Goal: Find contact information: Find contact information

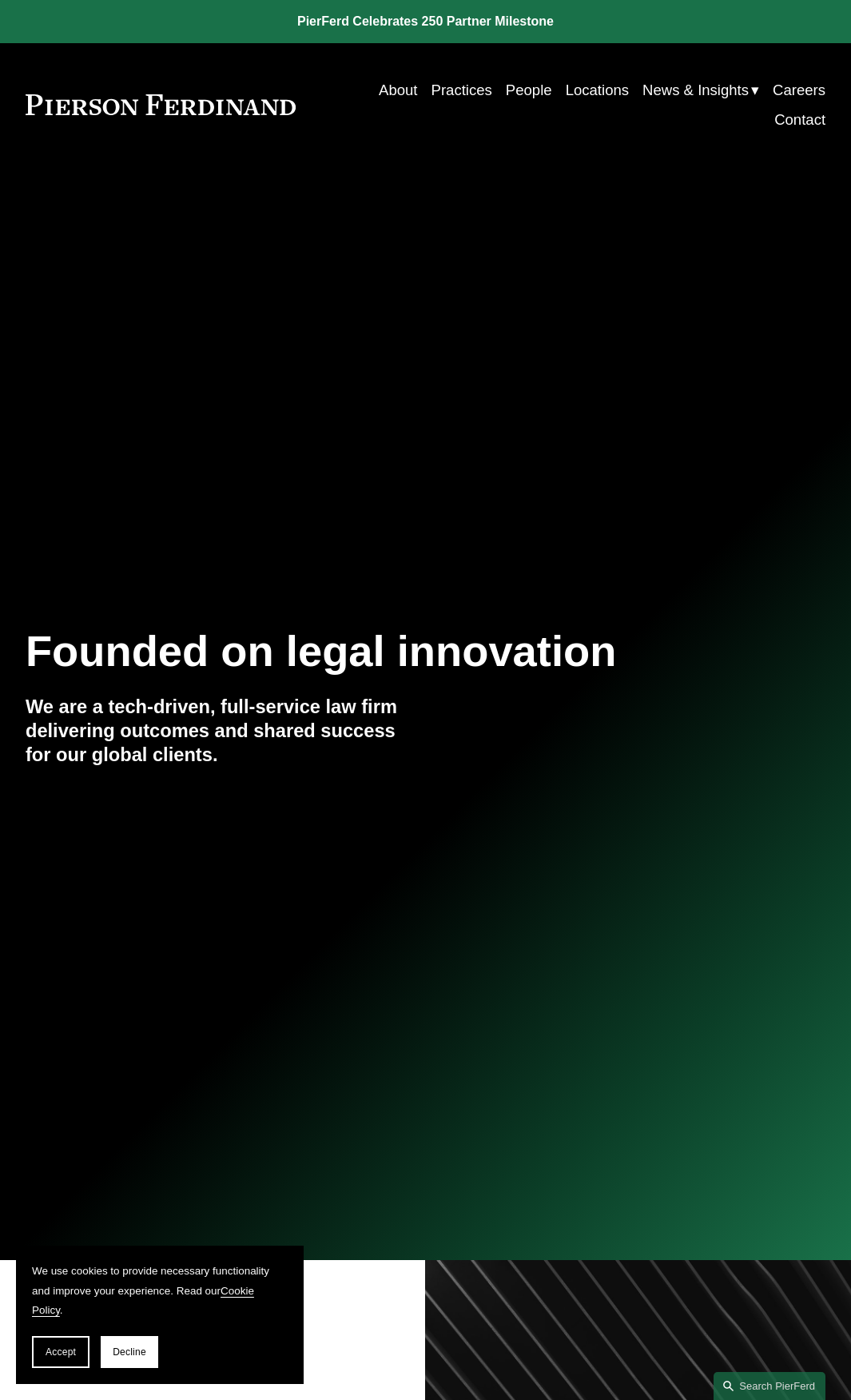
click at [527, 87] on link "People" at bounding box center [529, 90] width 47 height 30
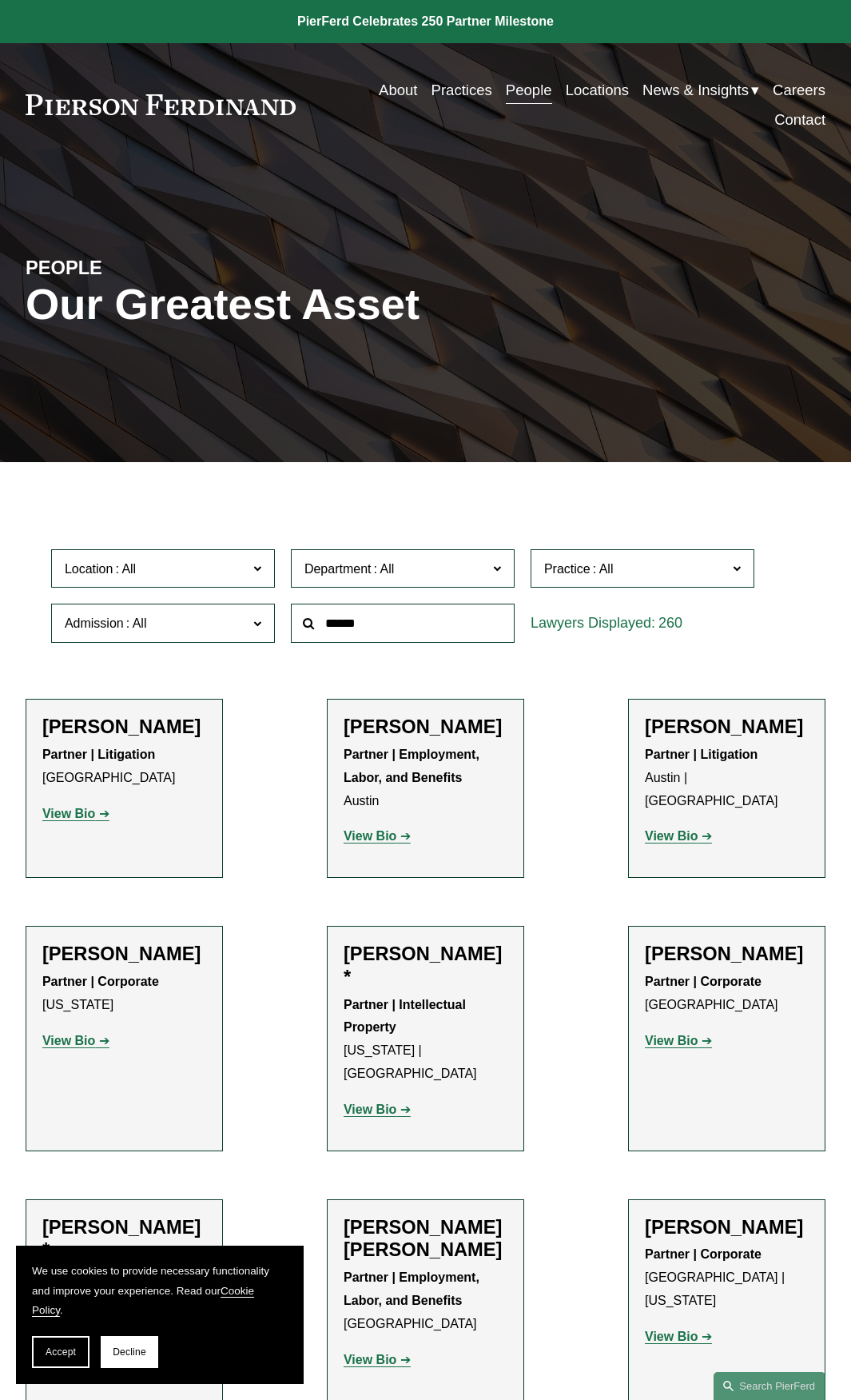
click at [245, 563] on span "Location" at bounding box center [156, 568] width 183 height 21
click at [0, 0] on link "[GEOGRAPHIC_DATA]" at bounding box center [0, 0] width 0 height 0
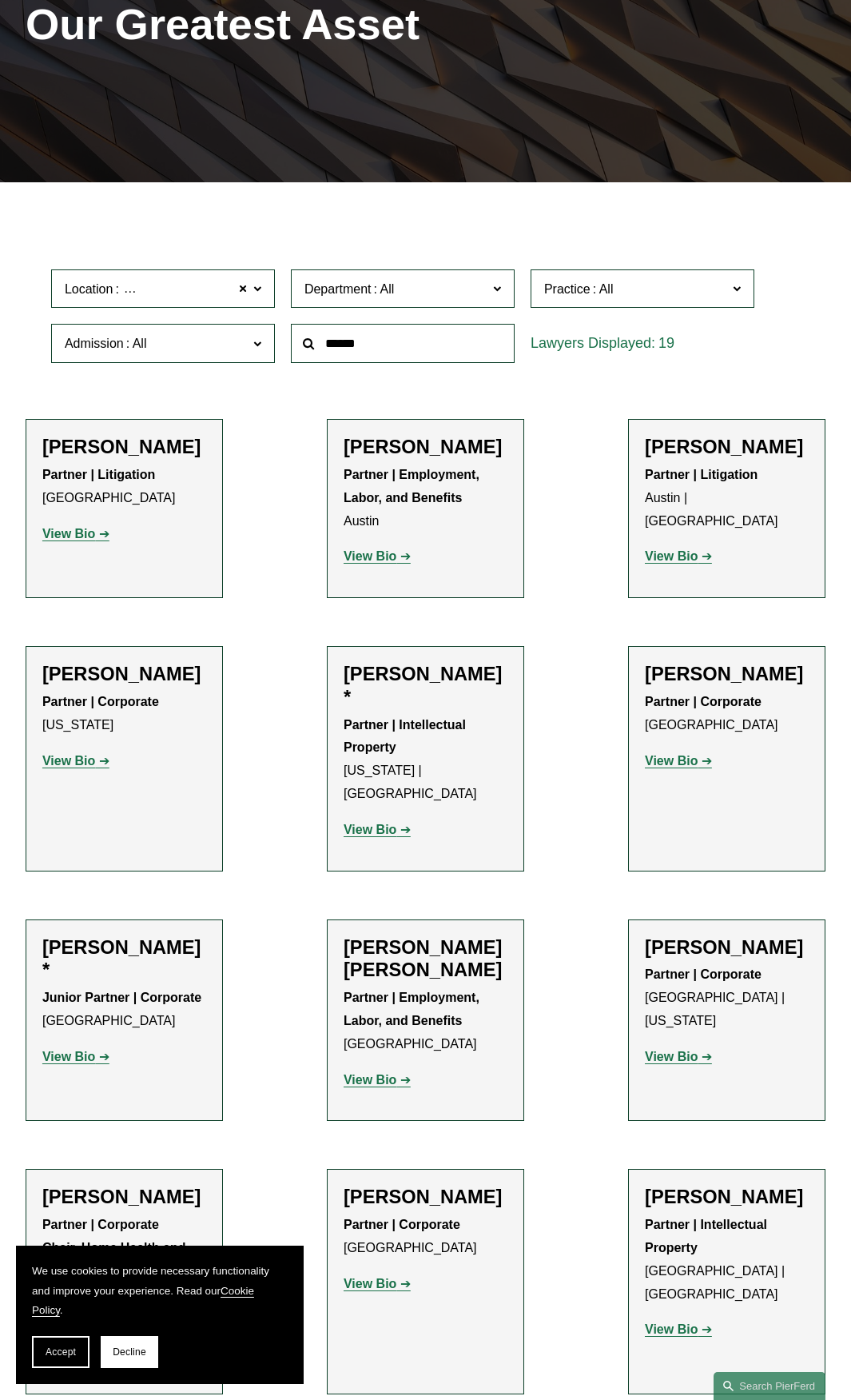
scroll to position [293, 0]
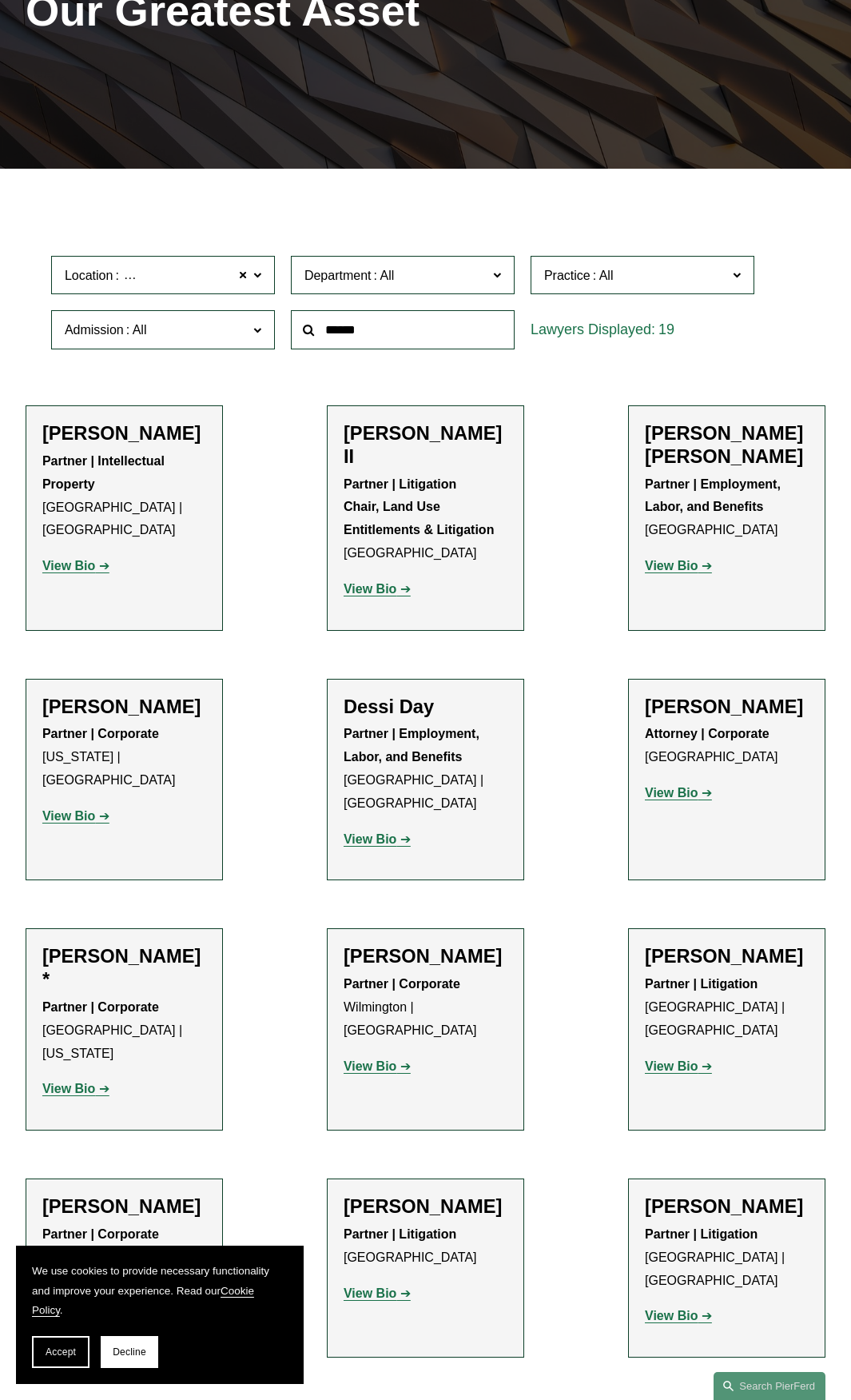
click at [720, 280] on span "Practice" at bounding box center [635, 275] width 183 height 21
click at [0, 0] on link "Litigation and Risk Management" at bounding box center [0, 0] width 0 height 0
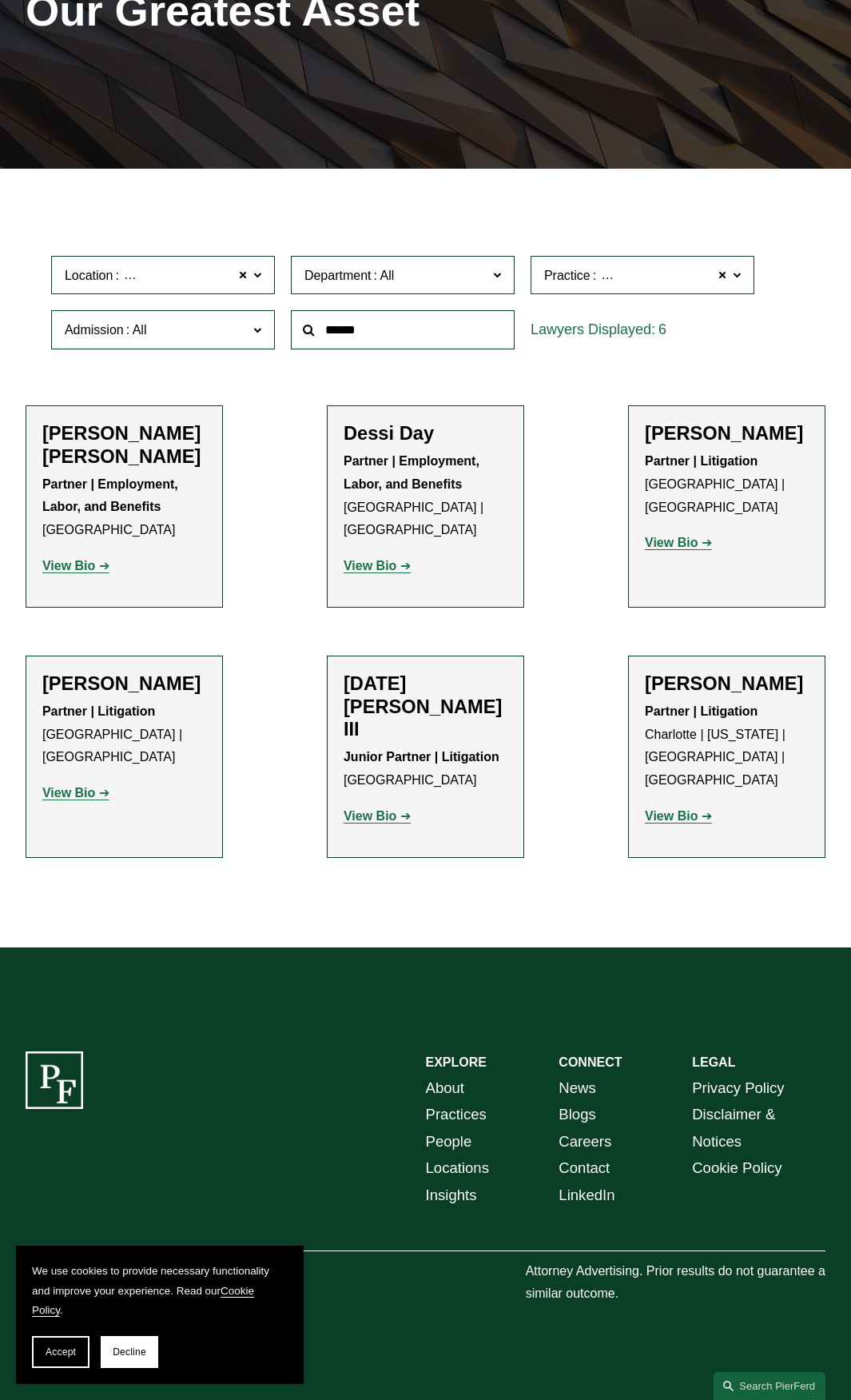
scroll to position [257, 0]
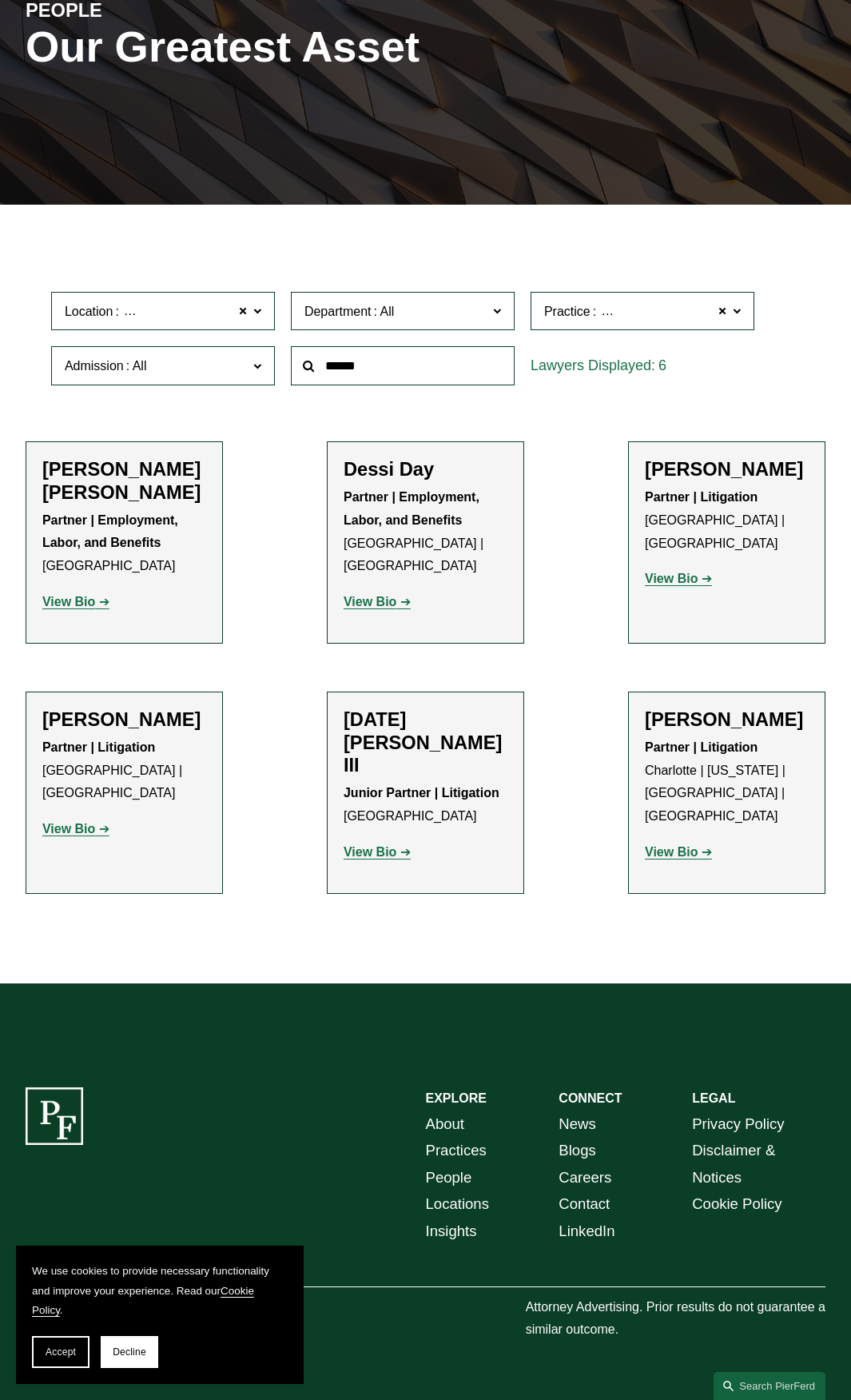
click at [78, 595] on strong "View Bio" at bounding box center [68, 602] width 53 height 14
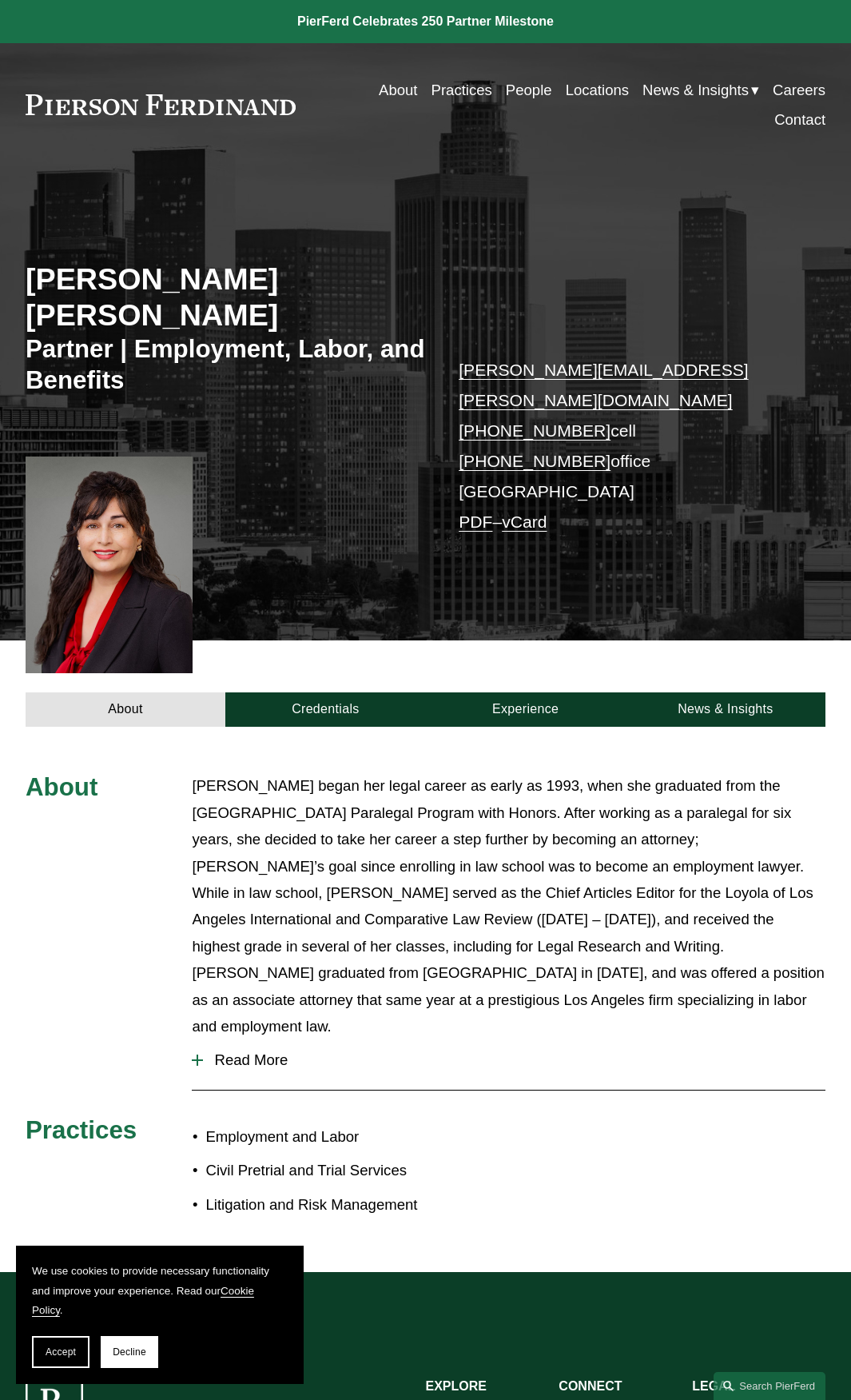
click at [390, 93] on link "About" at bounding box center [398, 90] width 38 height 30
drag, startPoint x: 587, startPoint y: 366, endPoint x: 483, endPoint y: 370, distance: 104.1
click at [483, 370] on p "adriana.cara@pierferd.com +1.619.681.2502 cell +1.760.683.2309 office Los Angel…" at bounding box center [626, 446] width 333 height 183
copy link "619.681.2502"
drag, startPoint x: 588, startPoint y: 396, endPoint x: 484, endPoint y: 398, distance: 104.0
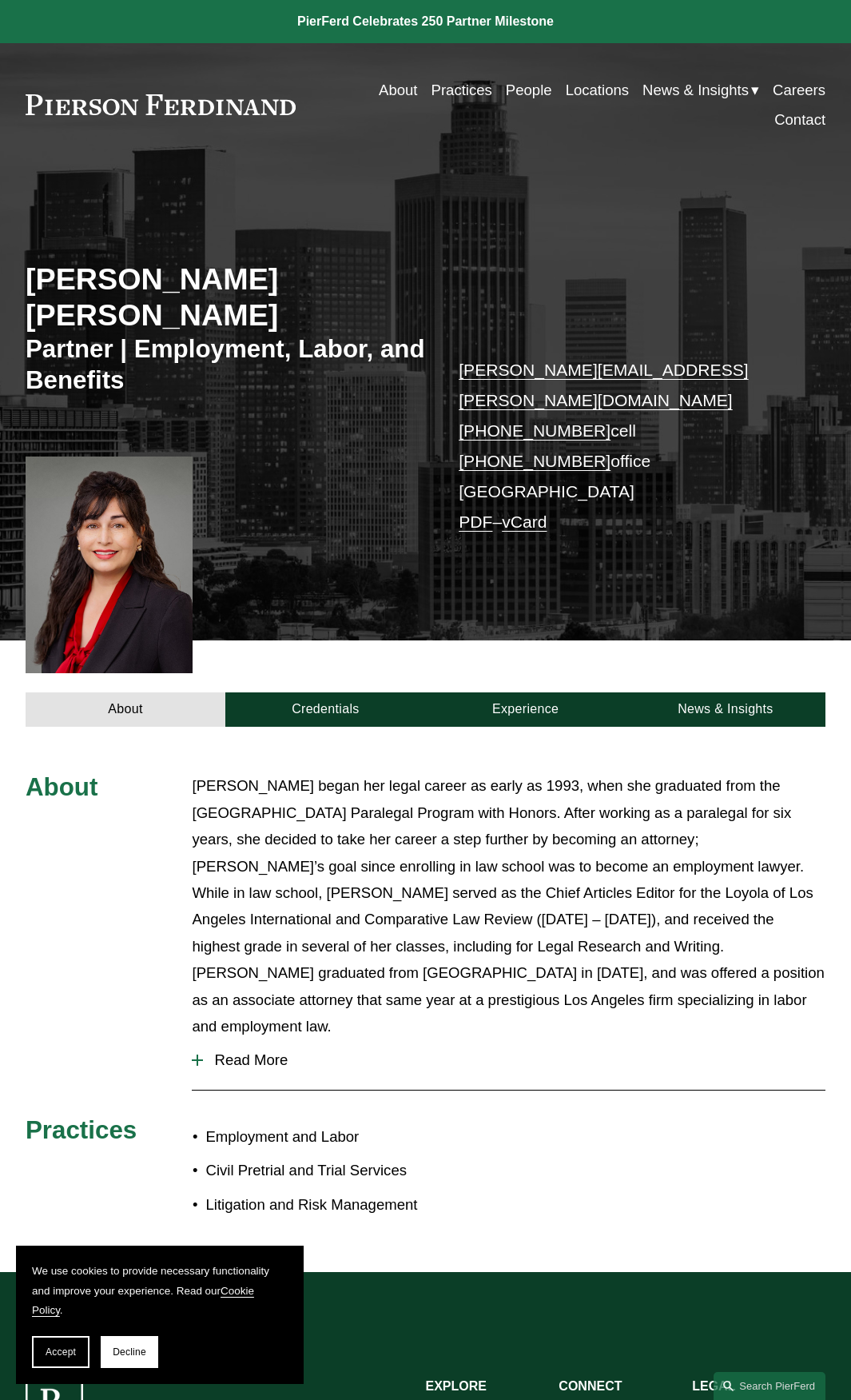
click at [484, 398] on p "adriana.cara@pierferd.com +1.619.681.2502 cell +1.760.683.2309 office Los Angel…" at bounding box center [626, 446] width 333 height 183
copy link "760.683.2309"
drag, startPoint x: 677, startPoint y: 340, endPoint x: 464, endPoint y: 342, distance: 213.0
click at [464, 355] on p "adriana.cara@pierferd.com +1.619.681.2502 cell +1.760.683.2309 office Los Angel…" at bounding box center [626, 446] width 333 height 183
copy link "adriana.cara@pierferd.com"
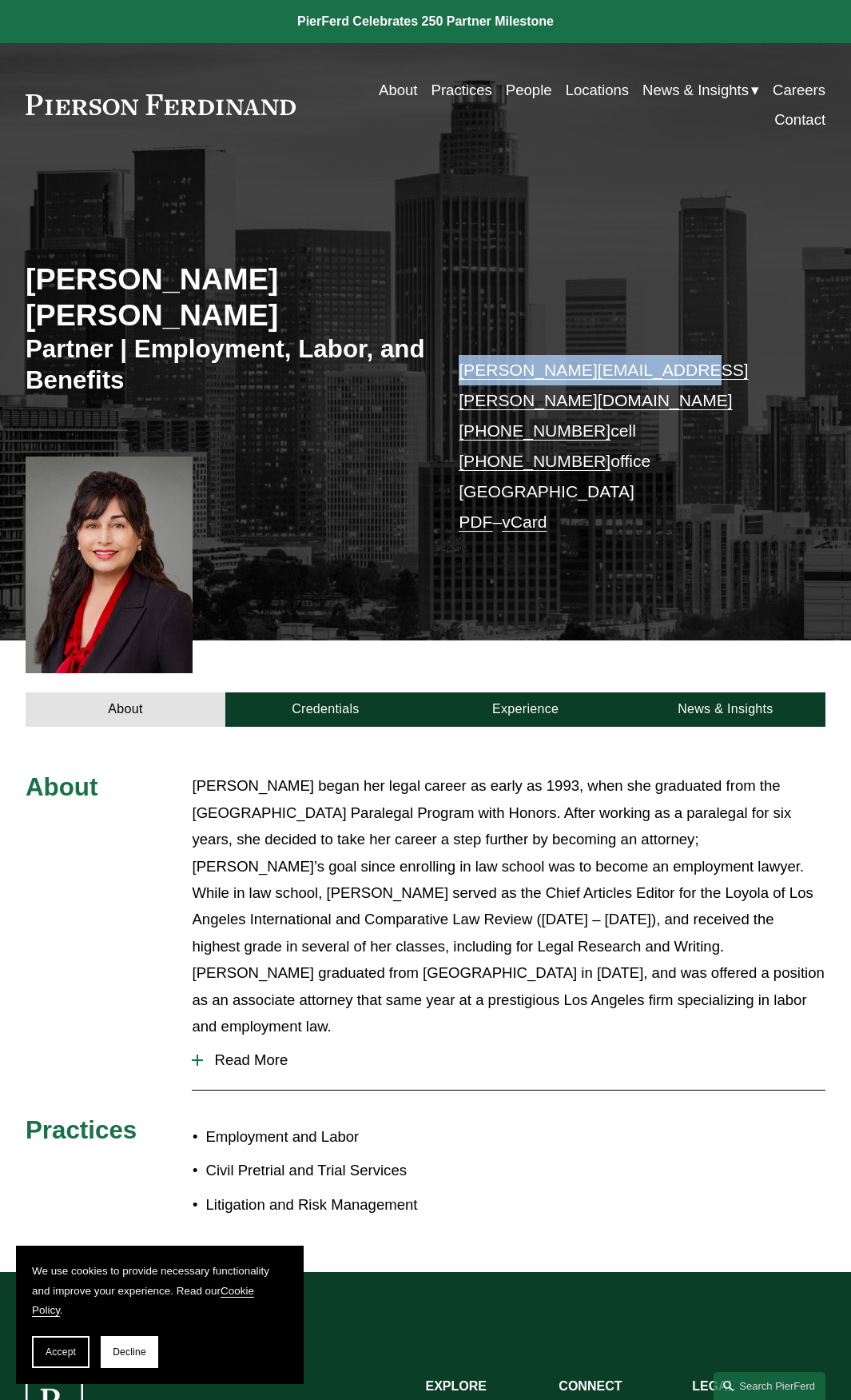
click at [271, 1052] on span "Read More" at bounding box center [514, 1060] width 623 height 18
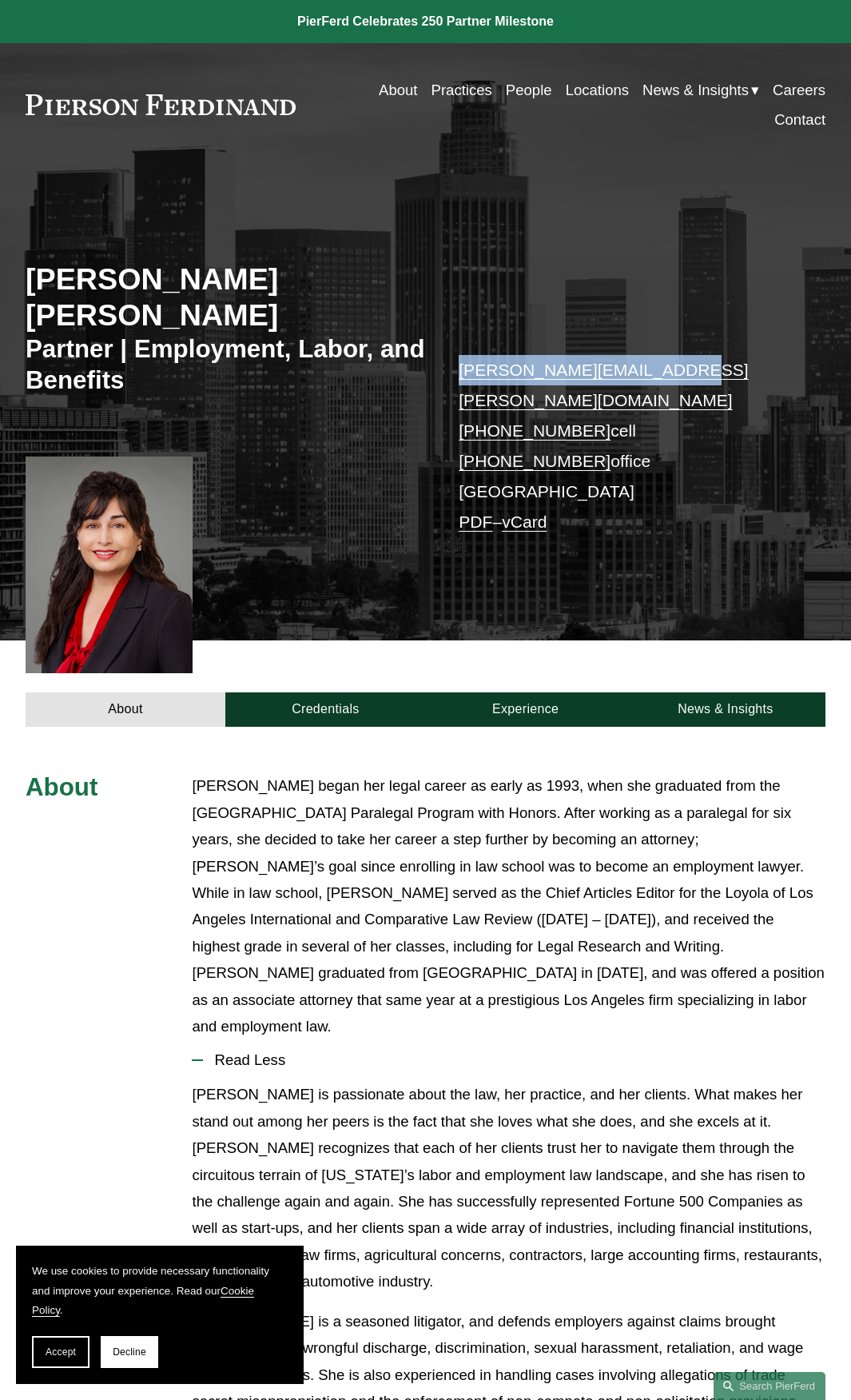
click at [587, 95] on link "Locations" at bounding box center [598, 90] width 63 height 30
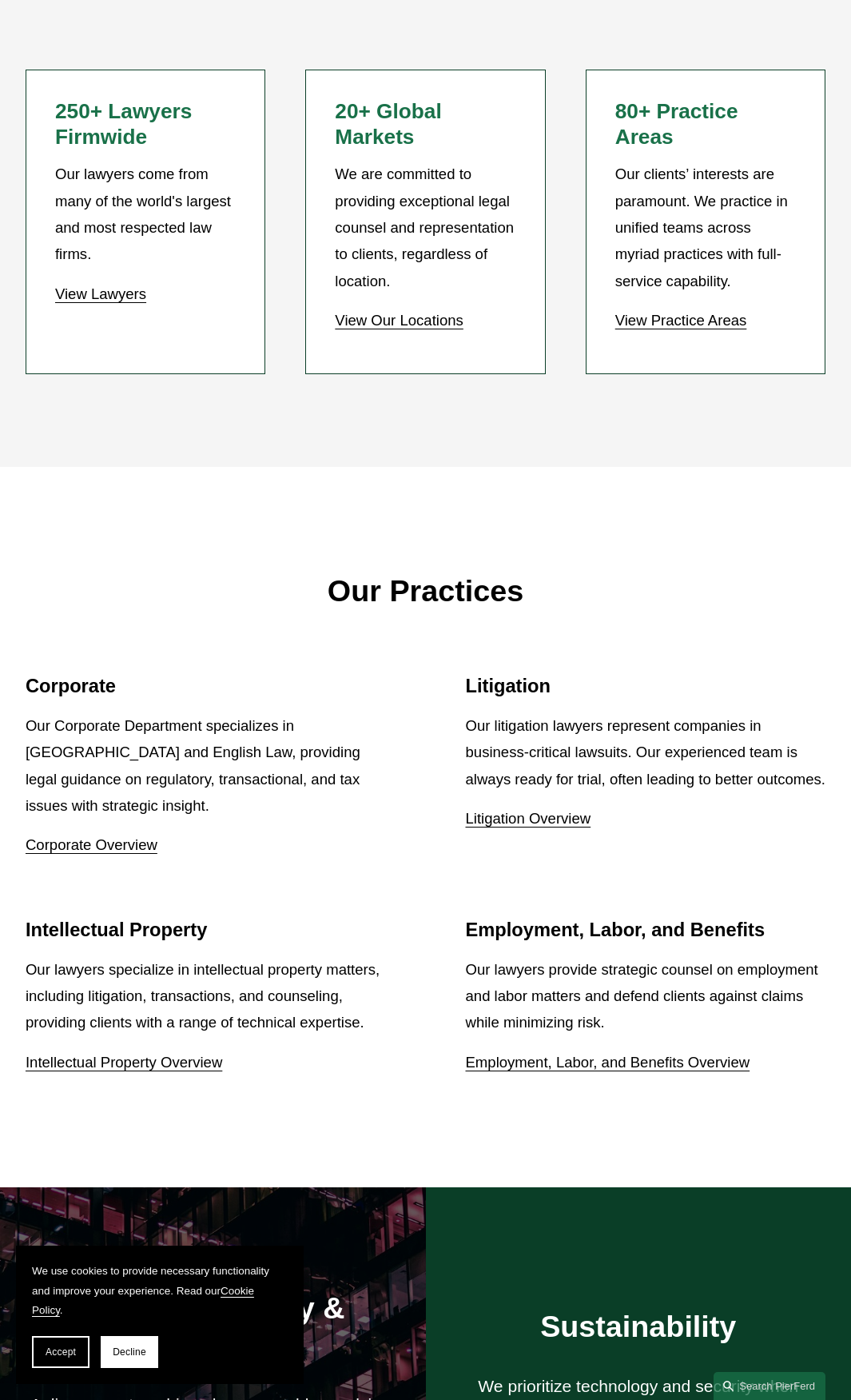
scroll to position [1599, 0]
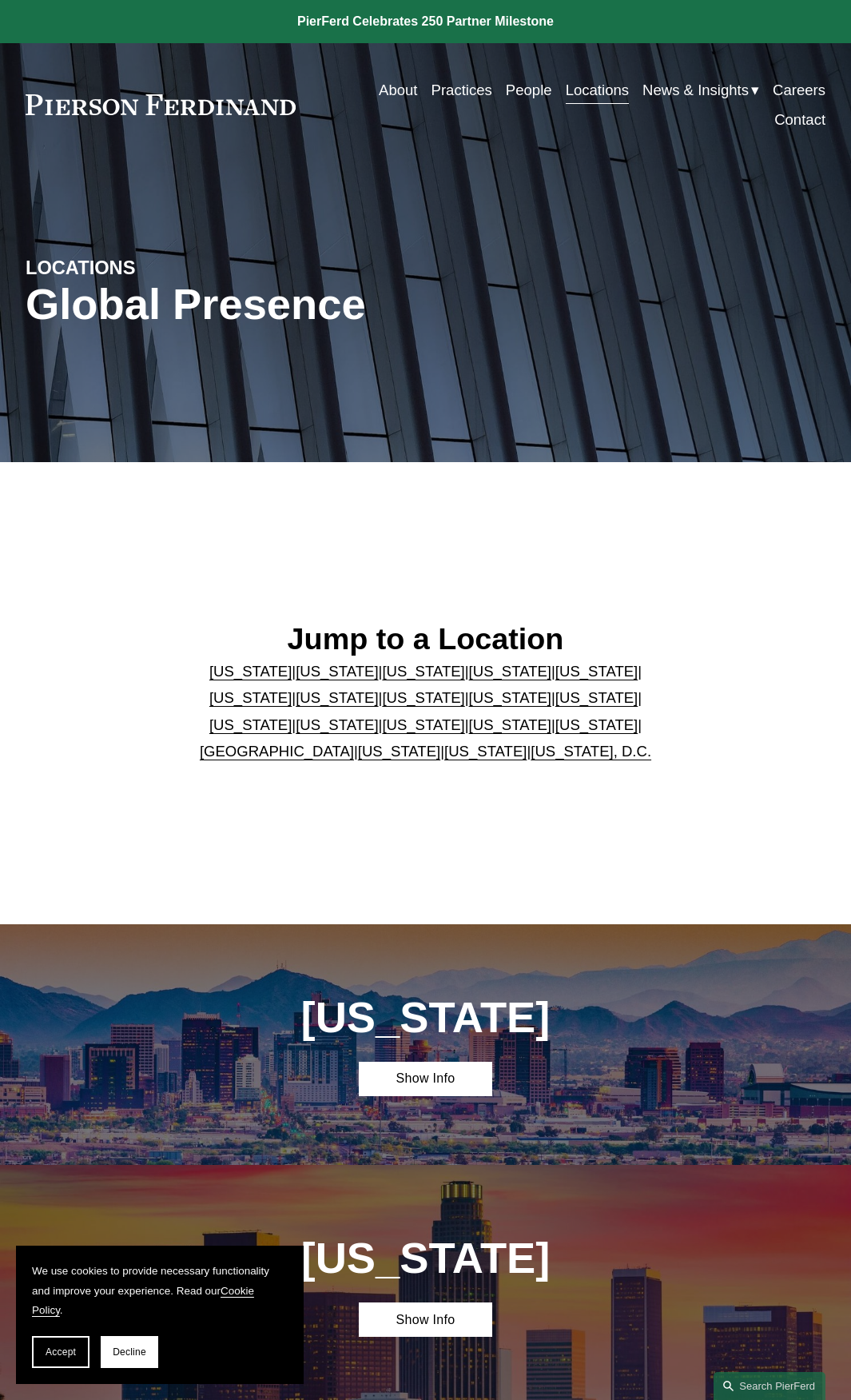
click at [296, 669] on link "[US_STATE]" at bounding box center [337, 671] width 82 height 17
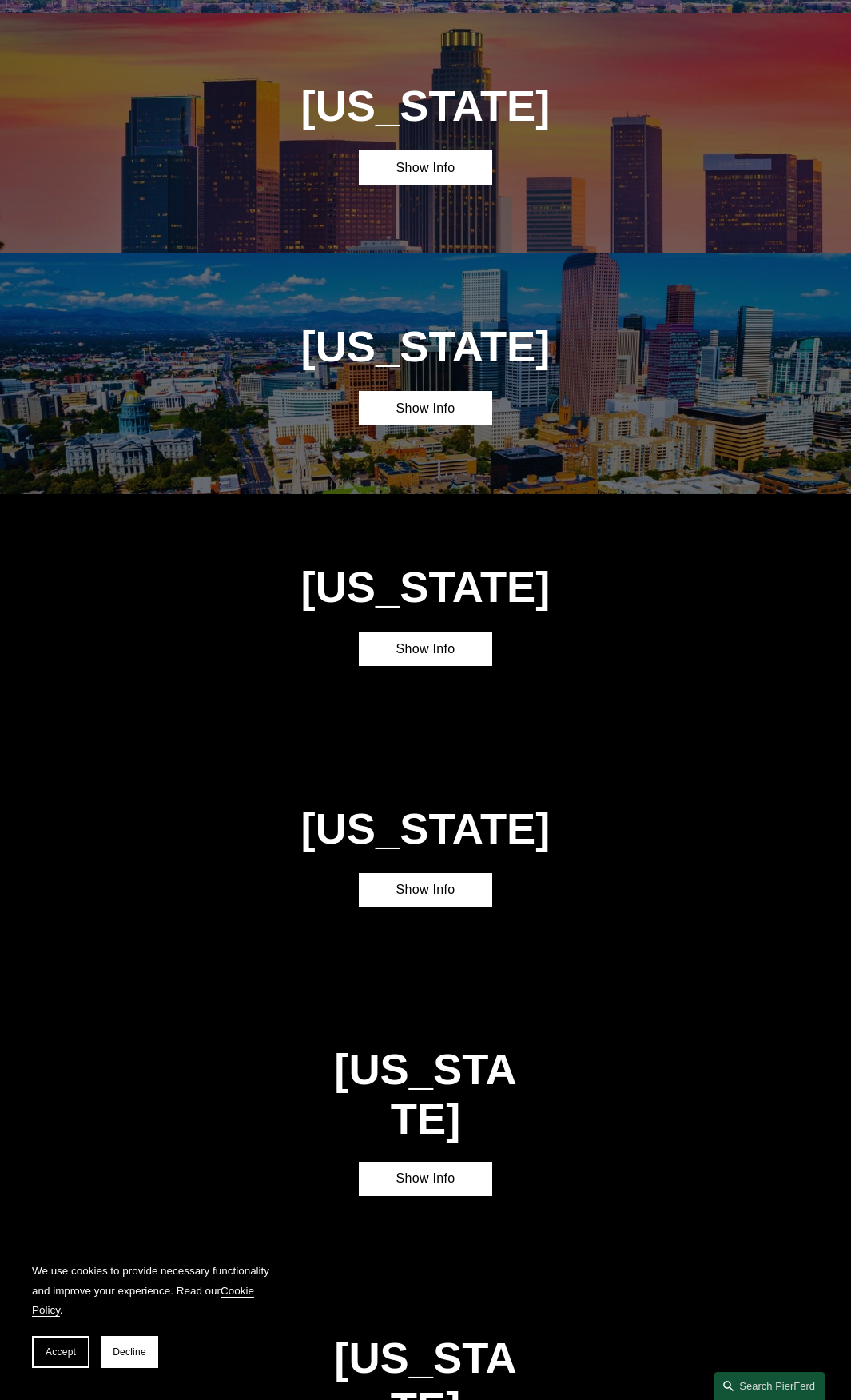
scroll to position [1168, 0]
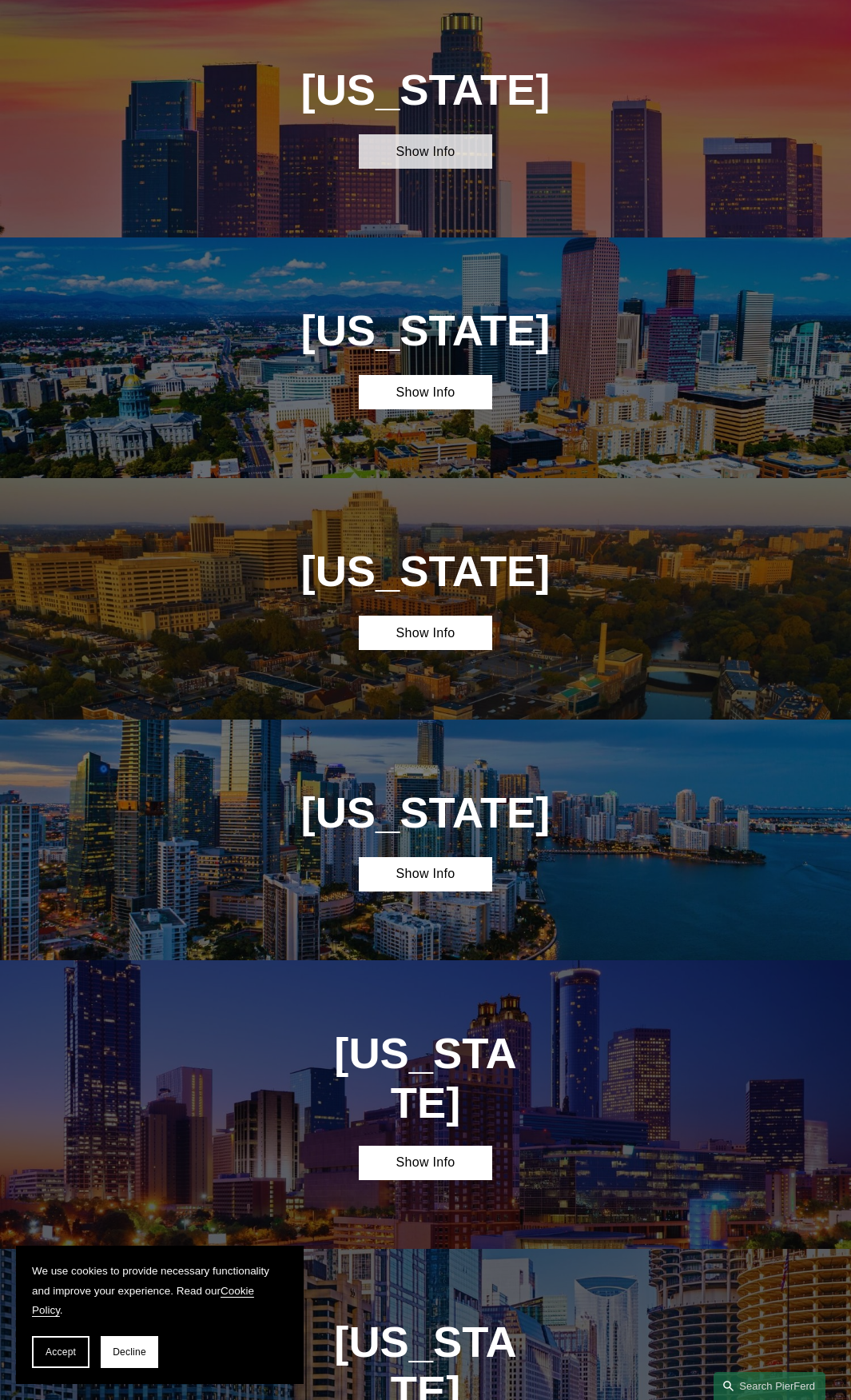
click at [436, 153] on link "Show Info" at bounding box center [425, 151] width 133 height 34
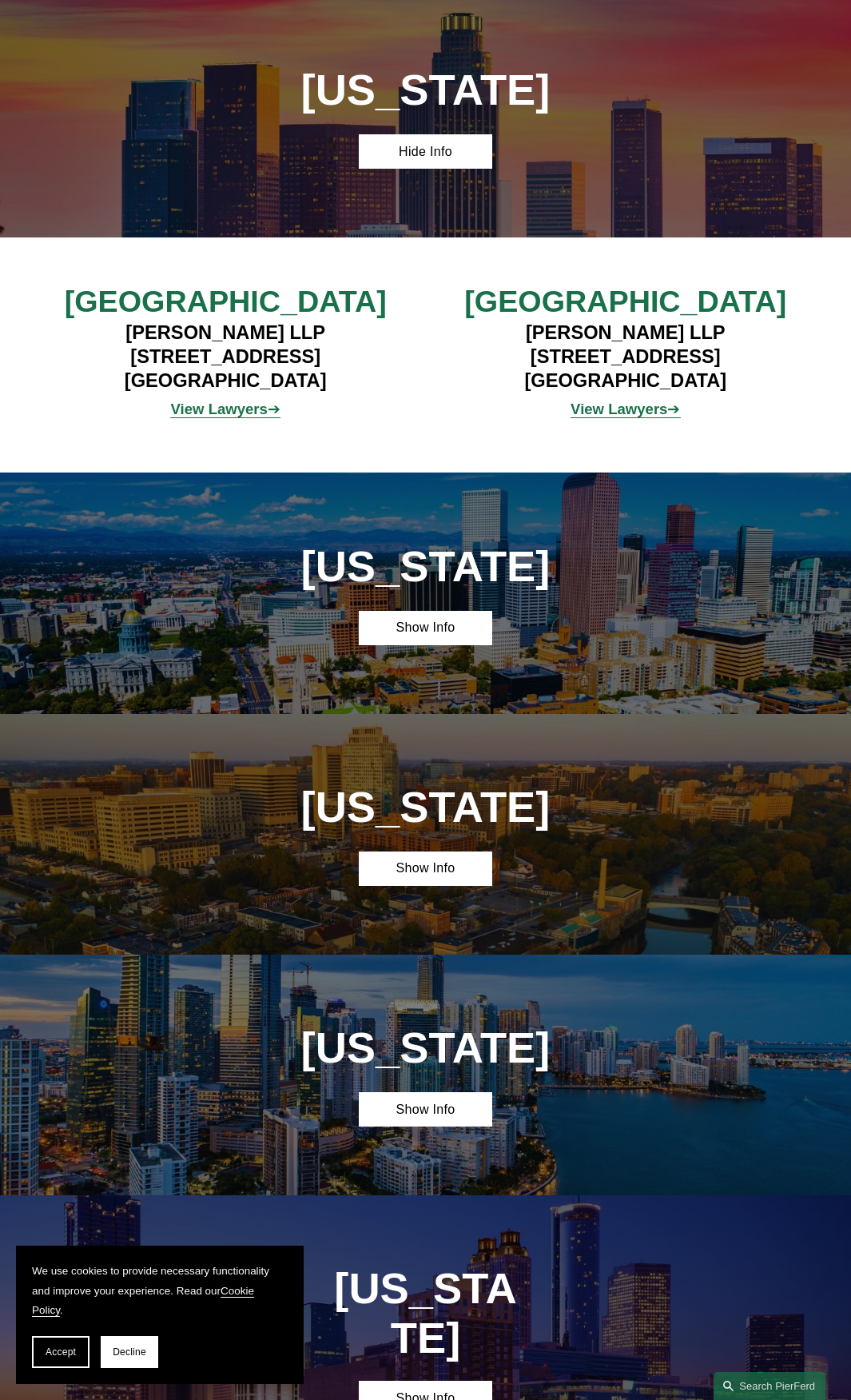
click at [235, 414] on strong "View Lawyers" at bounding box center [220, 409] width 97 height 17
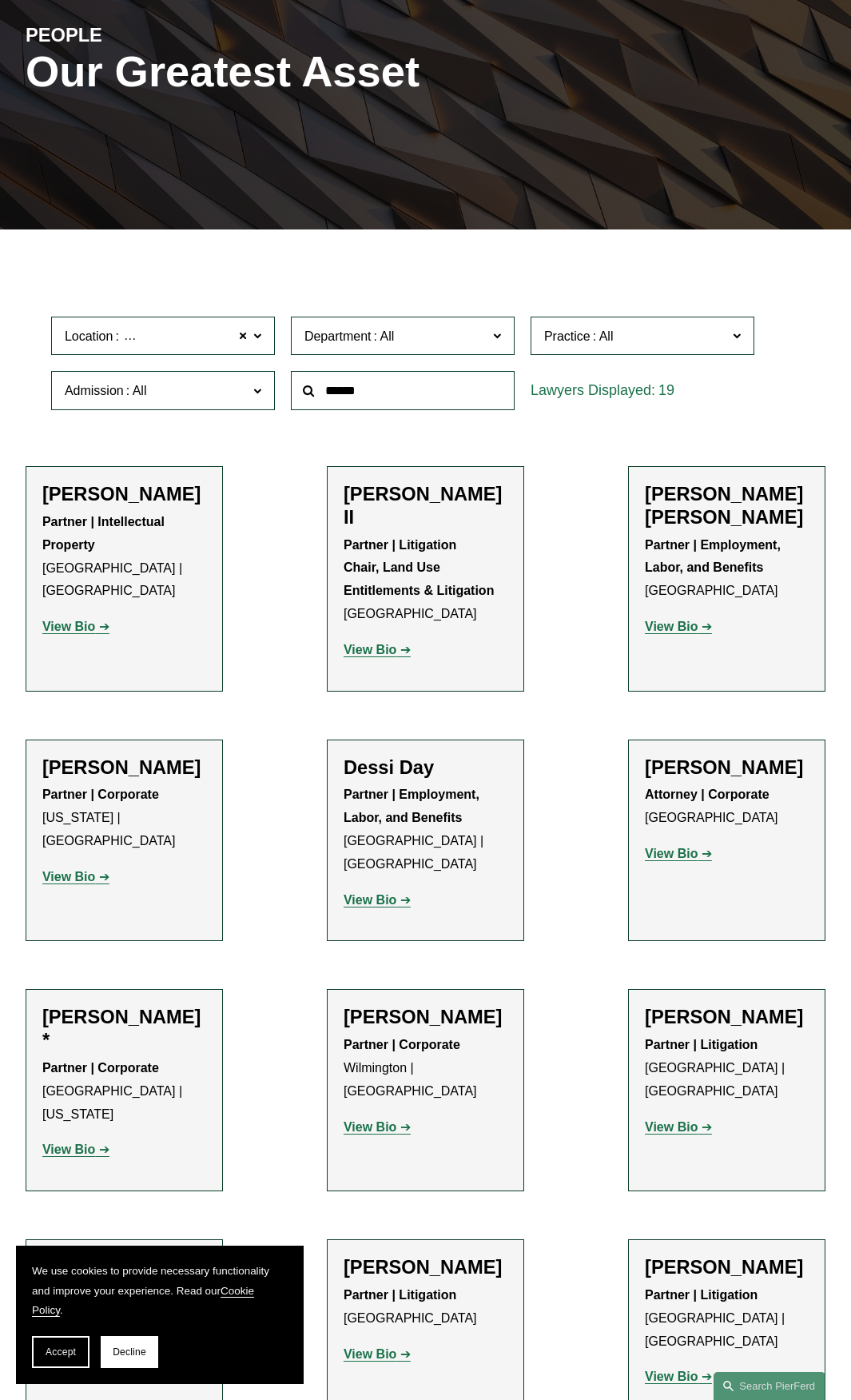
scroll to position [239, 0]
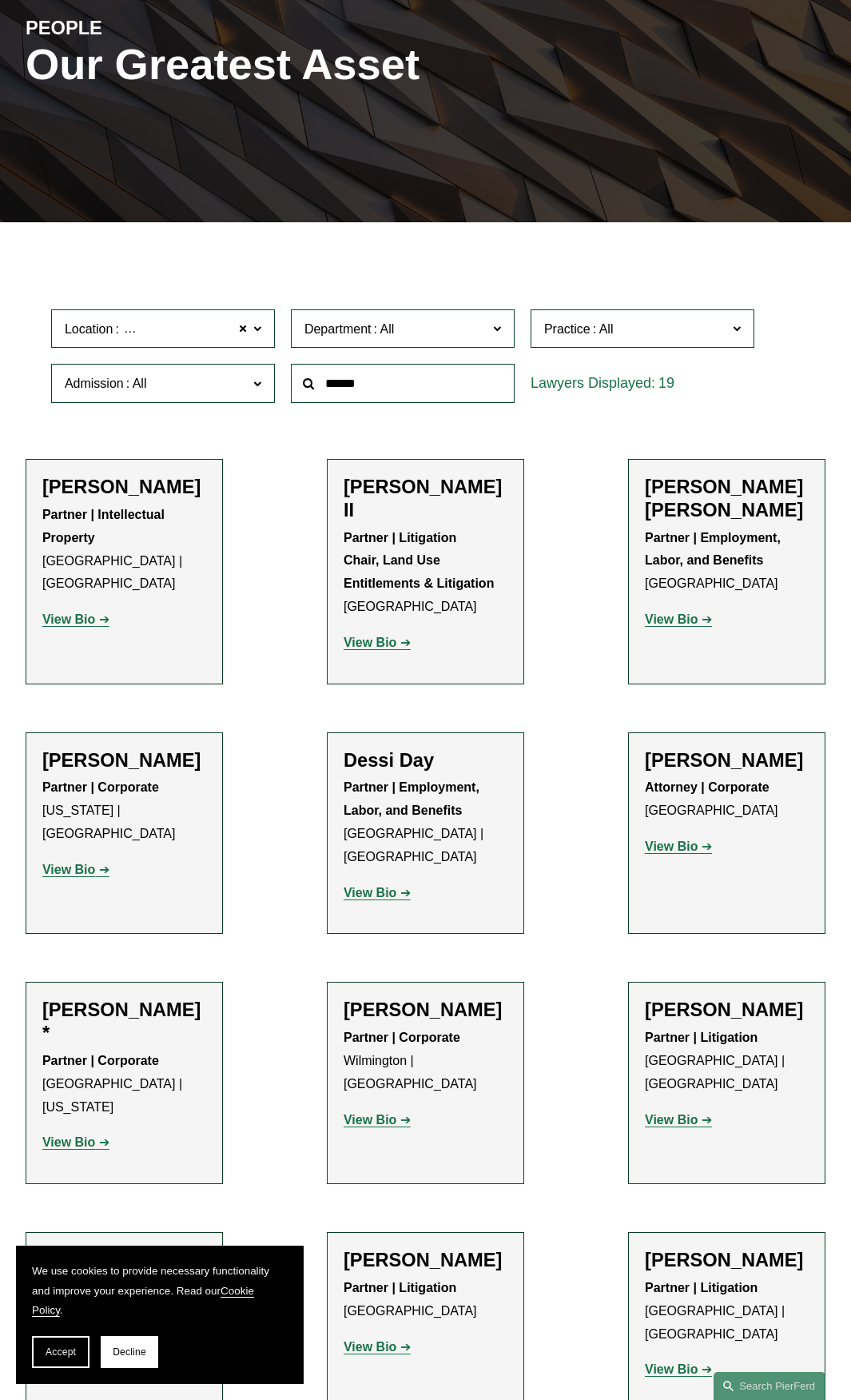
click at [383, 635] on strong "View Bio" at bounding box center [370, 642] width 53 height 14
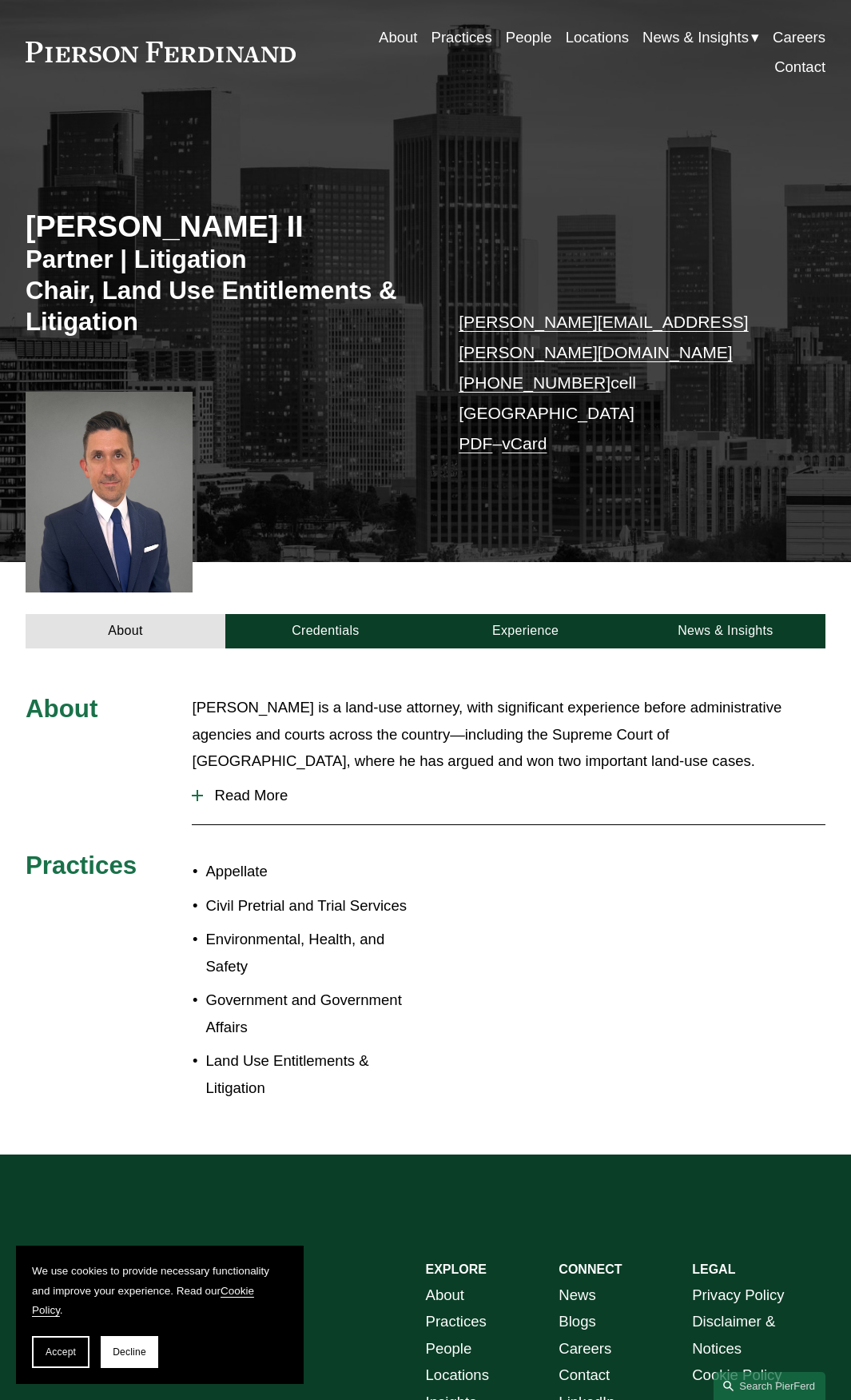
scroll to position [80, 0]
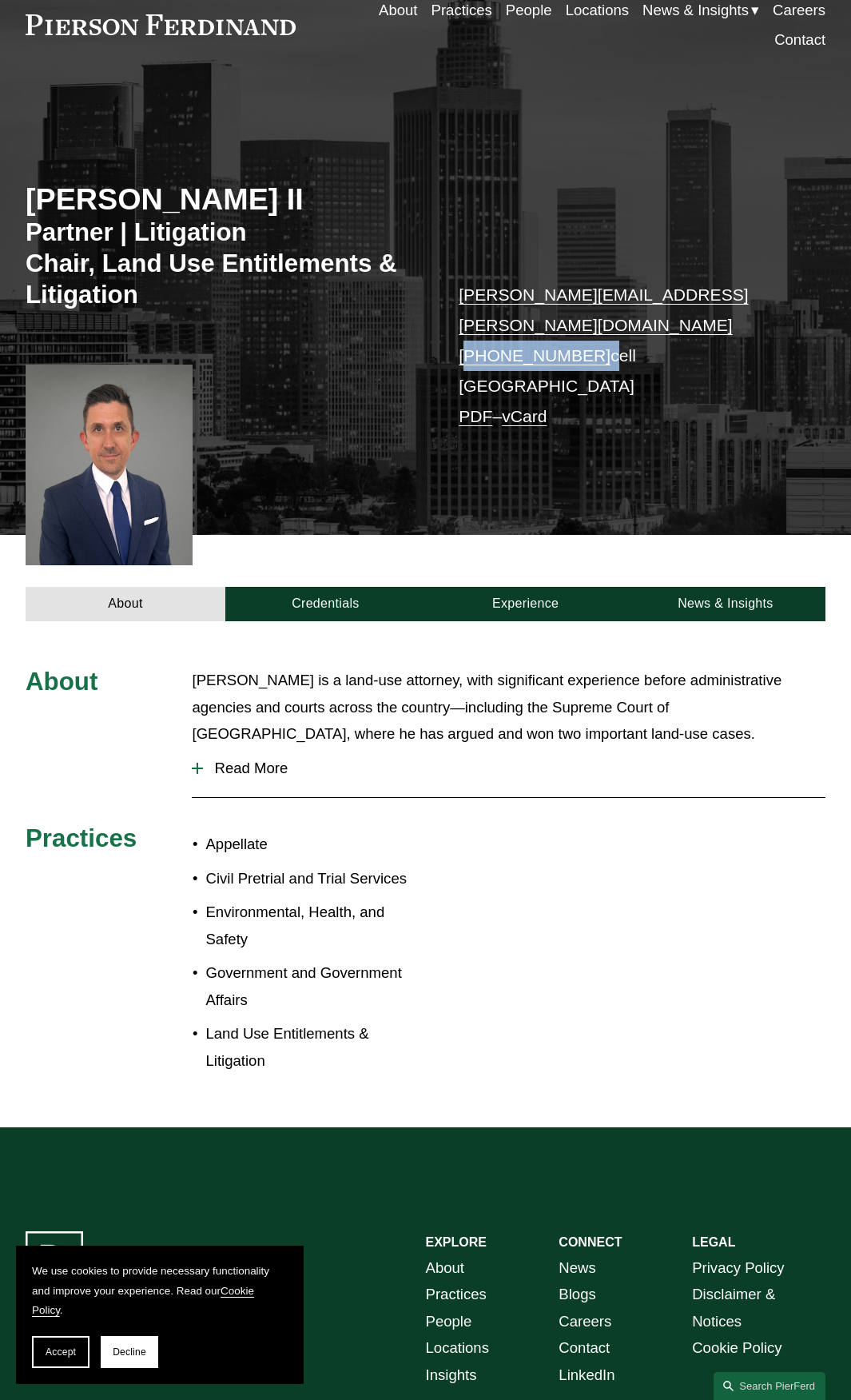
drag, startPoint x: 589, startPoint y: 332, endPoint x: 466, endPoint y: 323, distance: 123.3
click at [466, 323] on p "[PERSON_NAME][EMAIL_ADDRESS][PERSON_NAME][DOMAIN_NAME] [PHONE_NUMBER] cell Los …" at bounding box center [626, 355] width 333 height 152
copy p "[PHONE_NUMBER]"
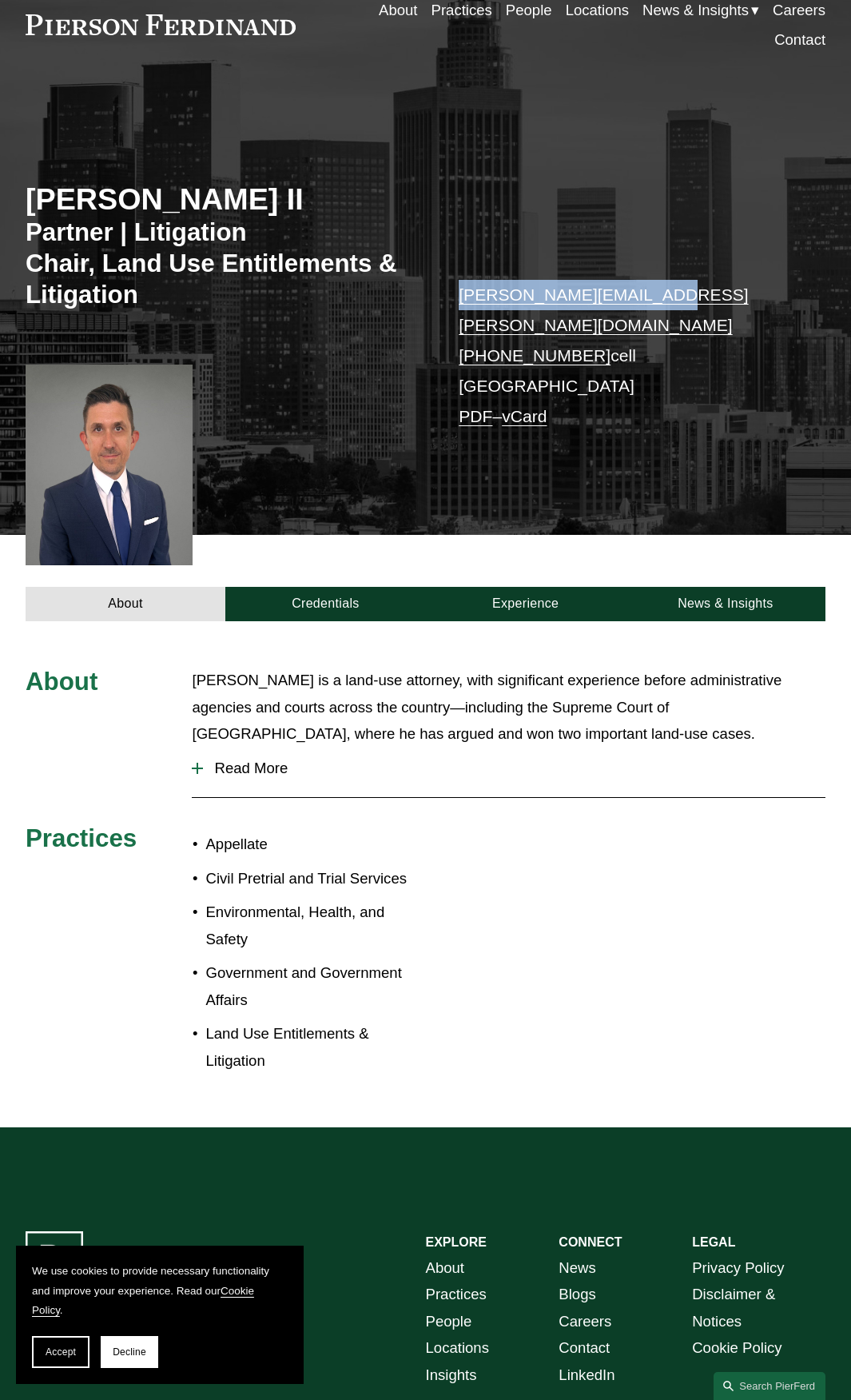
drag, startPoint x: 658, startPoint y: 291, endPoint x: 462, endPoint y: 295, distance: 196.0
click at [462, 295] on p "[PERSON_NAME][EMAIL_ADDRESS][PERSON_NAME][DOMAIN_NAME] [PHONE_NUMBER] cell Los …" at bounding box center [626, 355] width 333 height 152
copy link "[PERSON_NAME][EMAIL_ADDRESS][PERSON_NAME][DOMAIN_NAME]"
